Goal: Navigation & Orientation: Find specific page/section

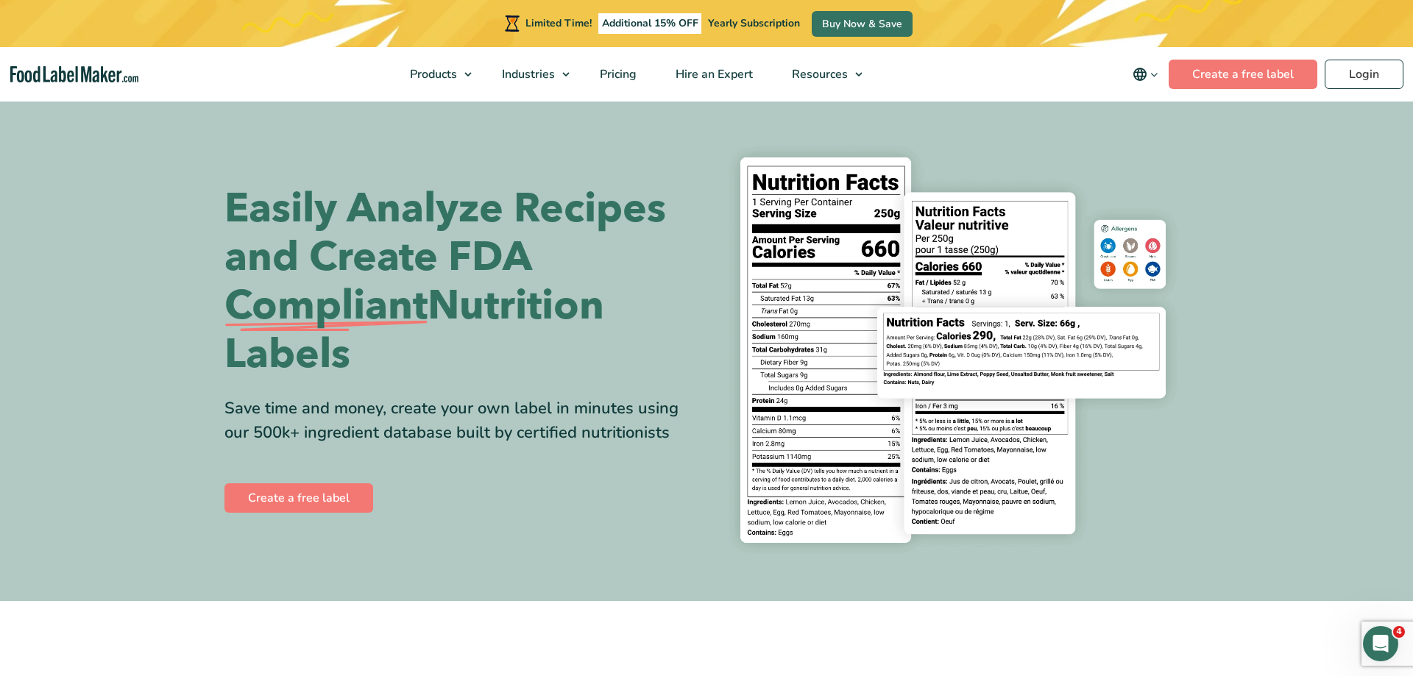
click at [1331, 329] on section "Easily Analyze Recipes and Create FDA Compliant Nutrition Labels Save time and …" at bounding box center [706, 350] width 1413 height 502
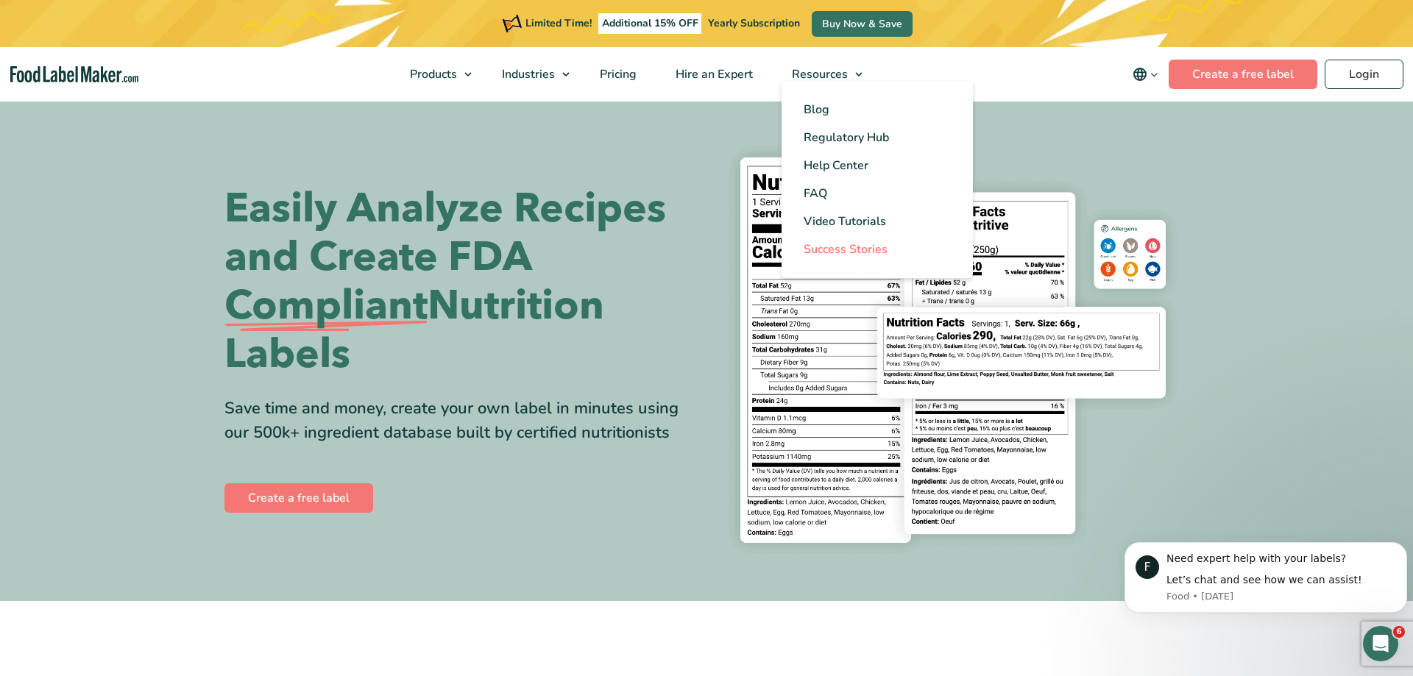
click at [845, 250] on span "Success Stories" at bounding box center [846, 249] width 84 height 16
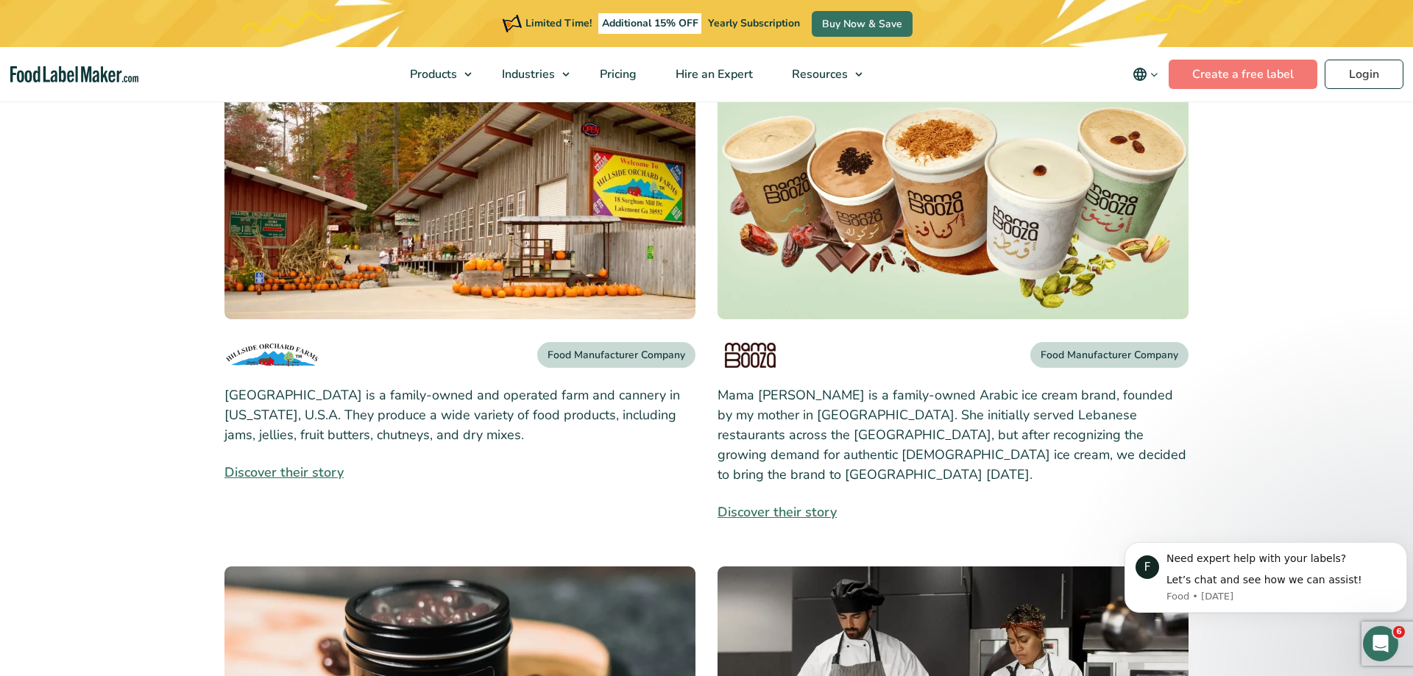
click at [1149, 73] on icon "main navigation" at bounding box center [1140, 75] width 18 height 18
click at [1171, 124] on link "Español" at bounding box center [1166, 124] width 40 height 15
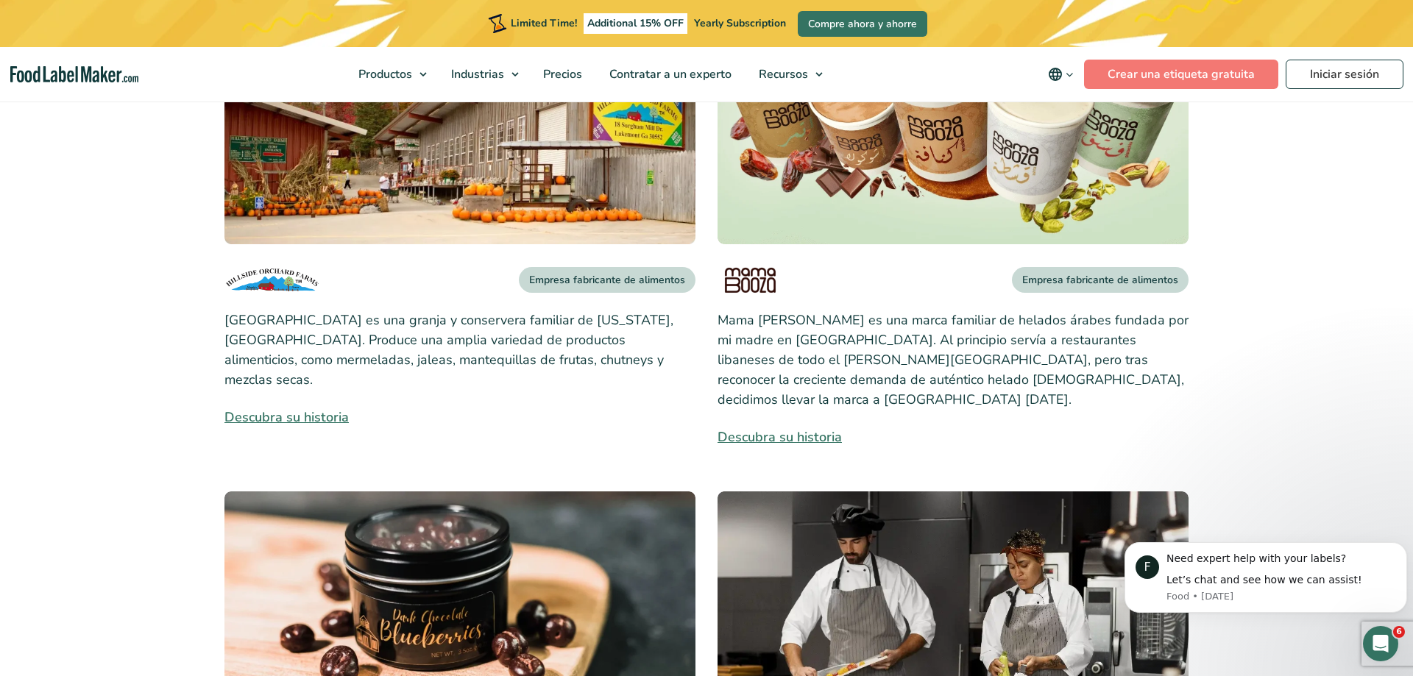
click at [78, 74] on img "main navigation" at bounding box center [74, 74] width 129 height 17
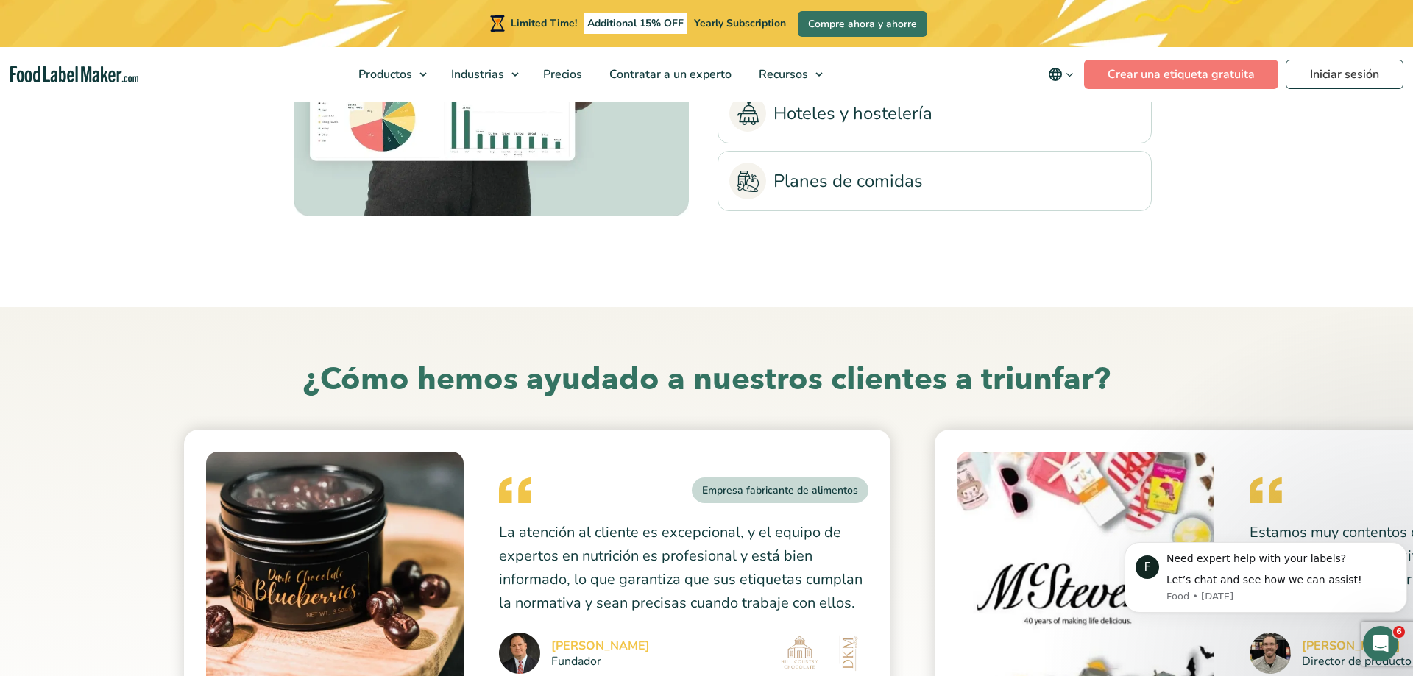
scroll to position [3454, 0]
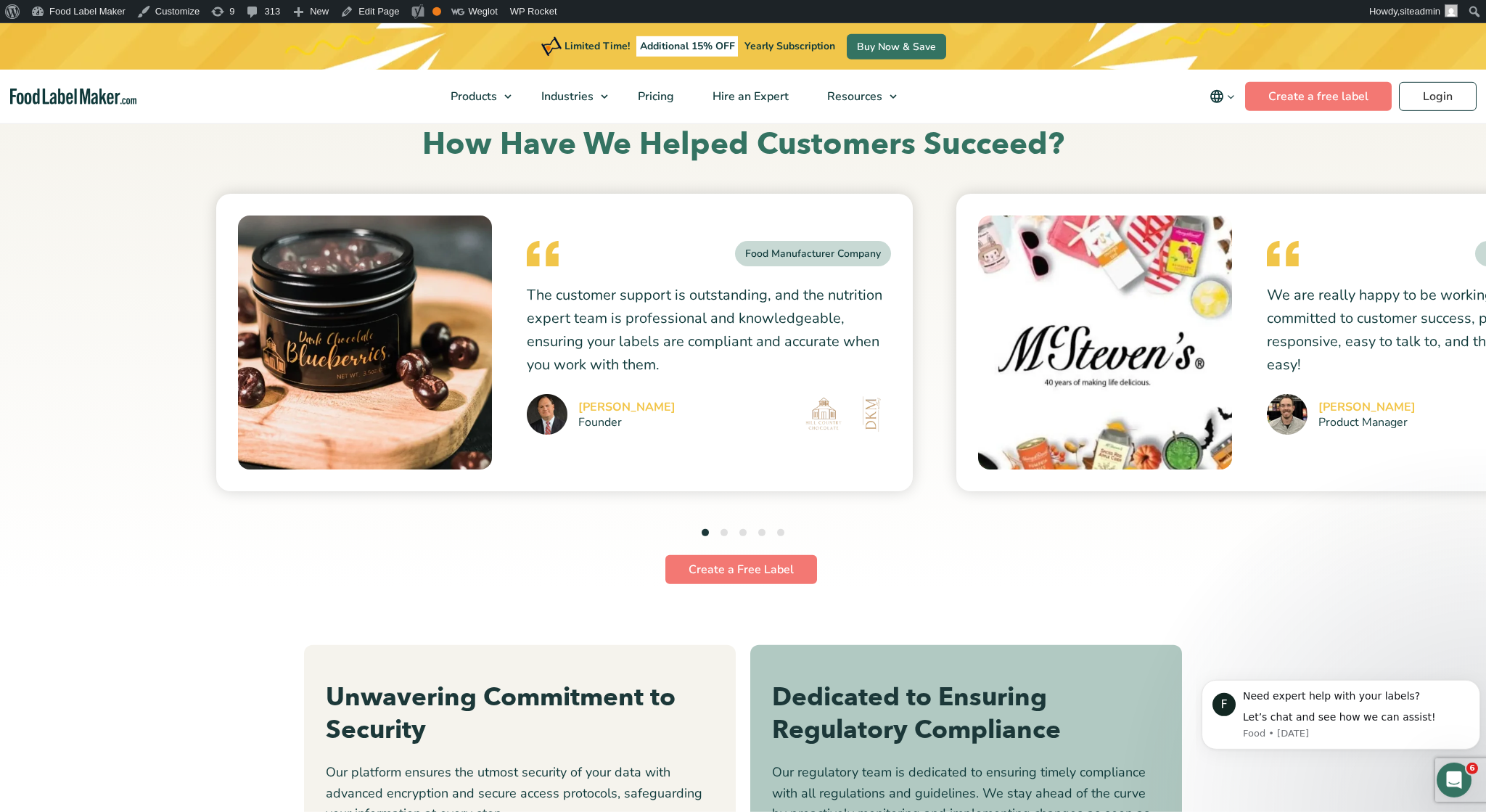
scroll to position [3923, 0]
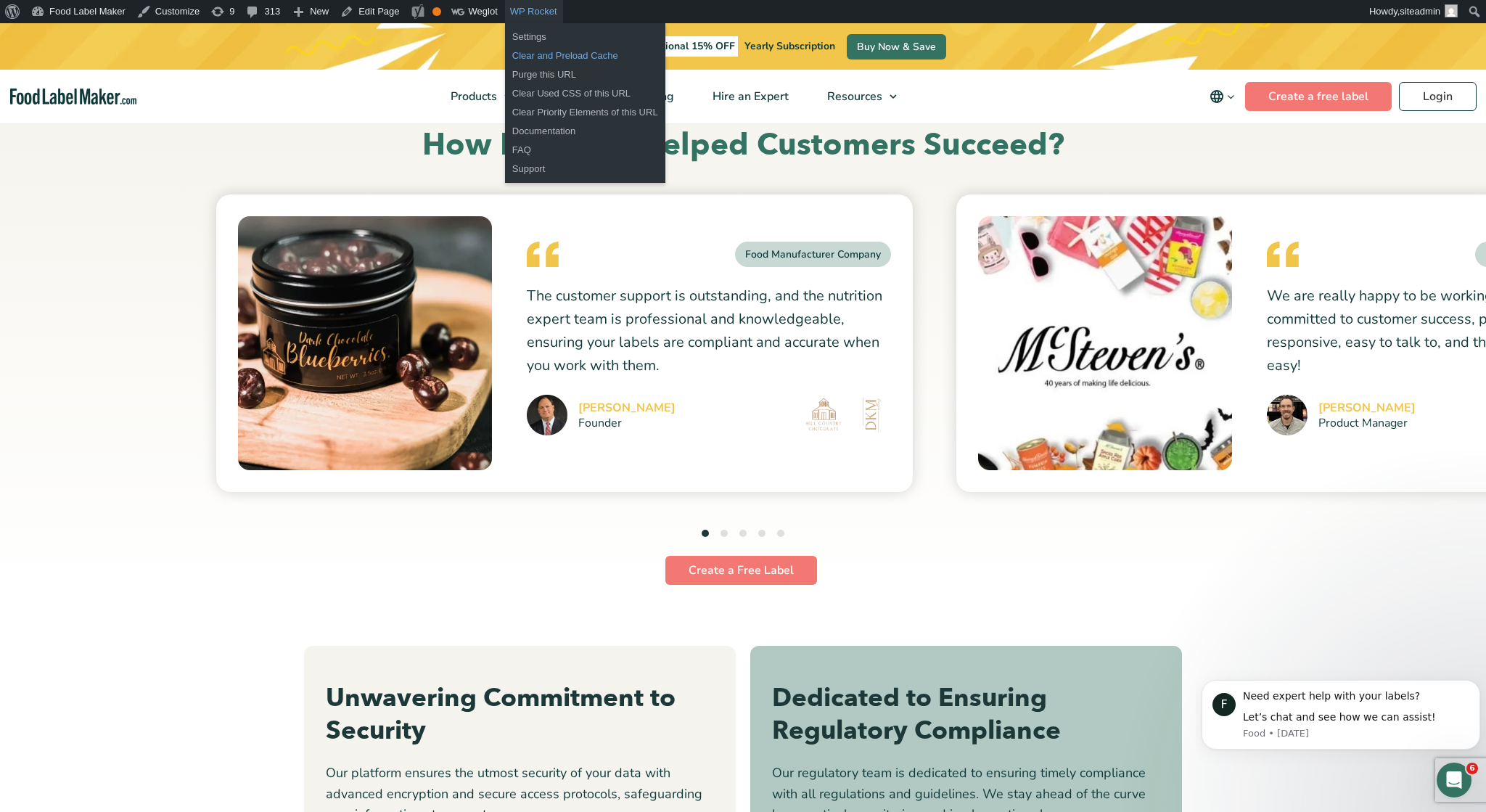
click at [543, 54] on link "Clear and Preload Cache" at bounding box center [584, 55] width 161 height 19
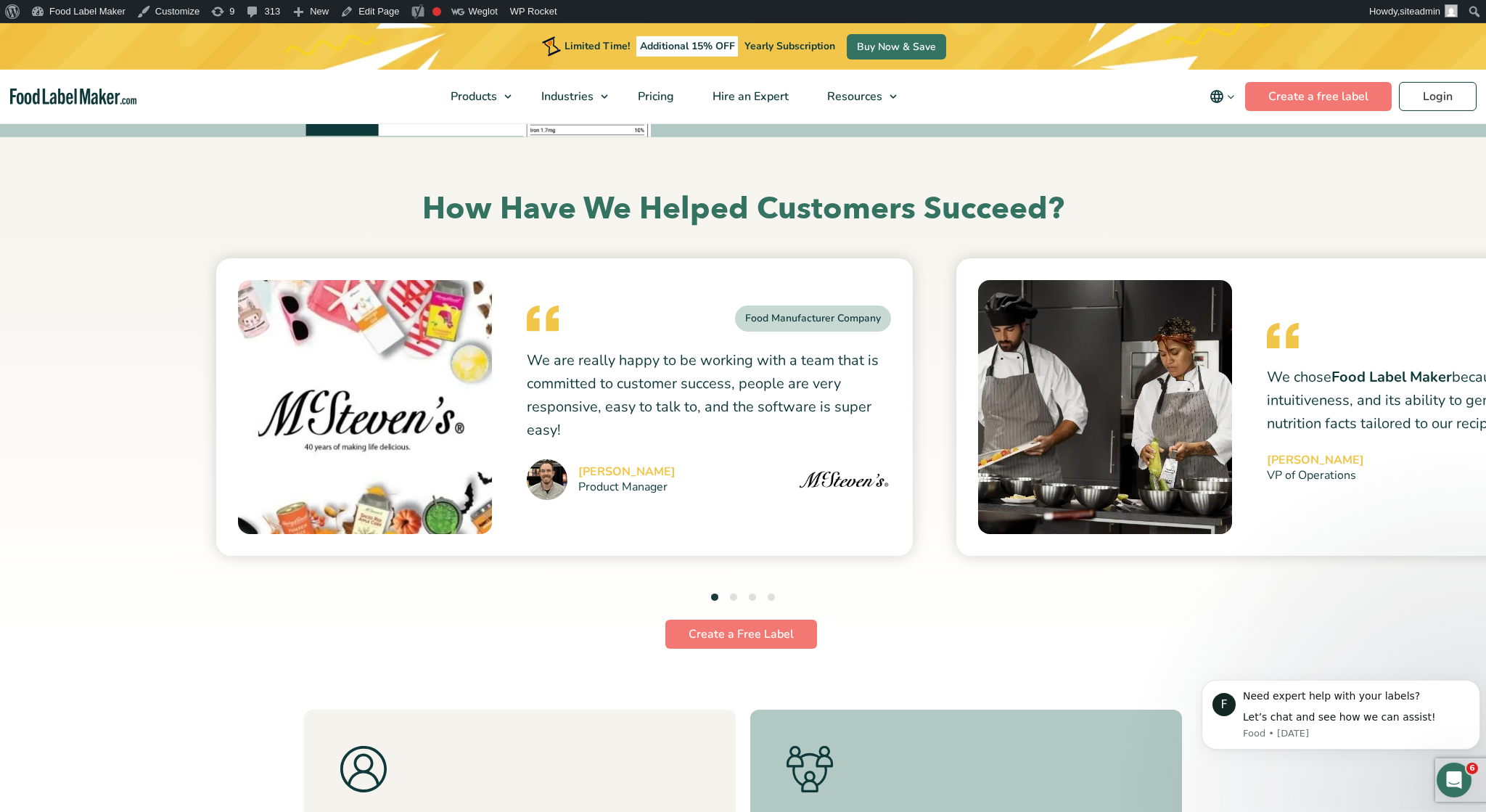
scroll to position [5130, 0]
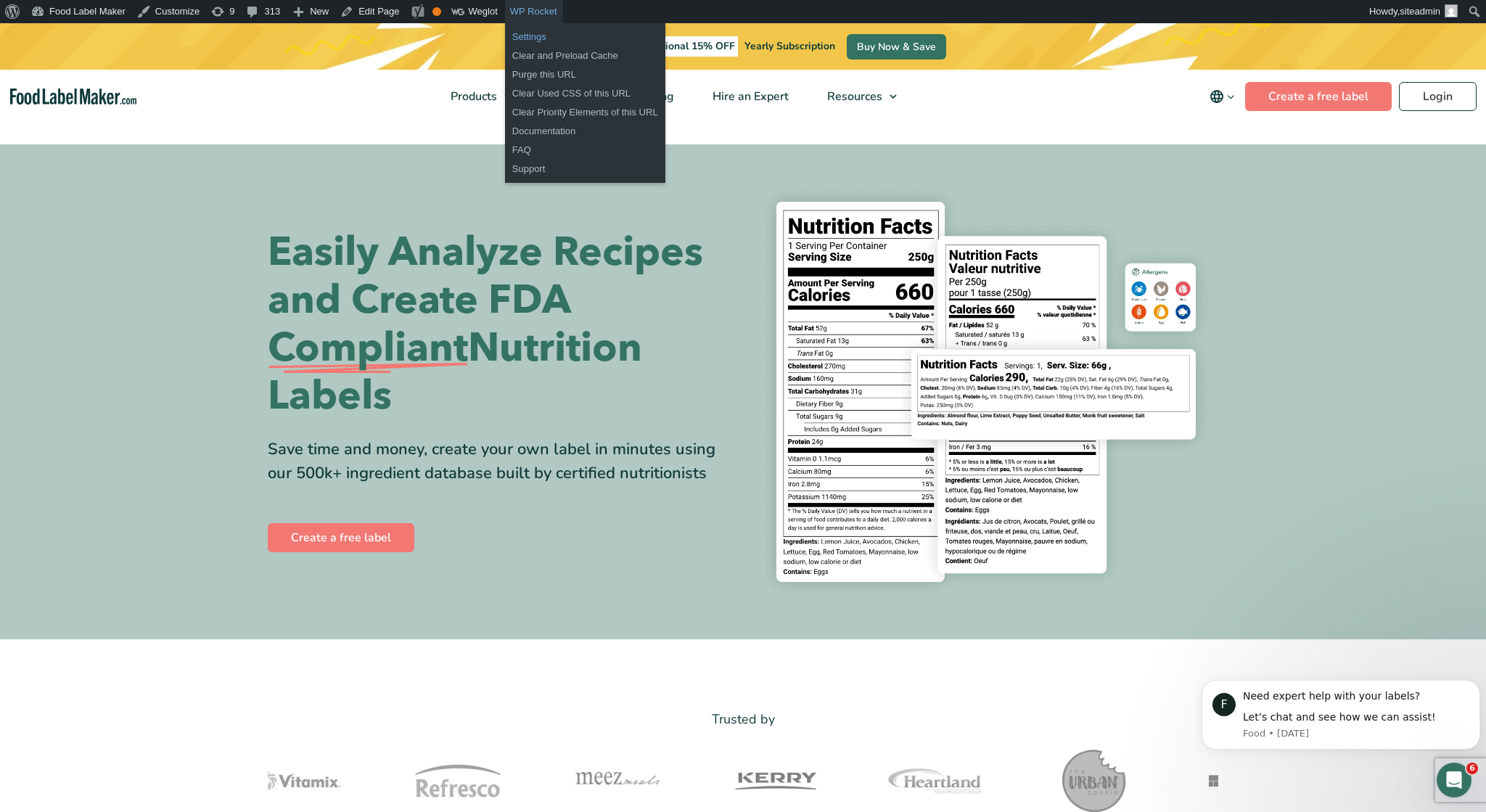
click at [533, 34] on link "Settings" at bounding box center [584, 36] width 161 height 19
